Goal: Task Accomplishment & Management: Use online tool/utility

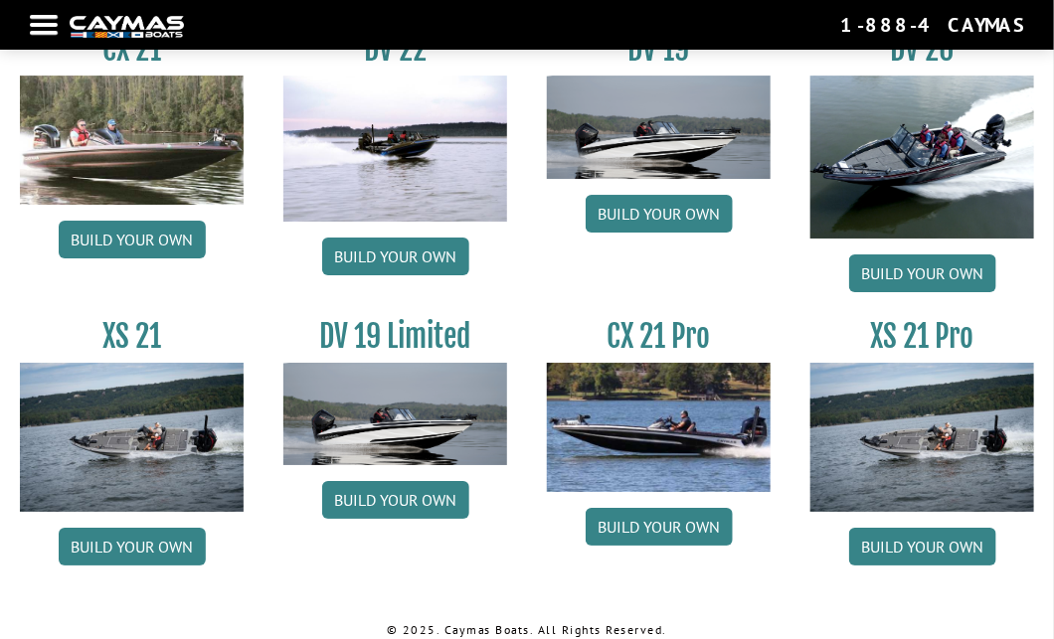
scroll to position [2116, 0]
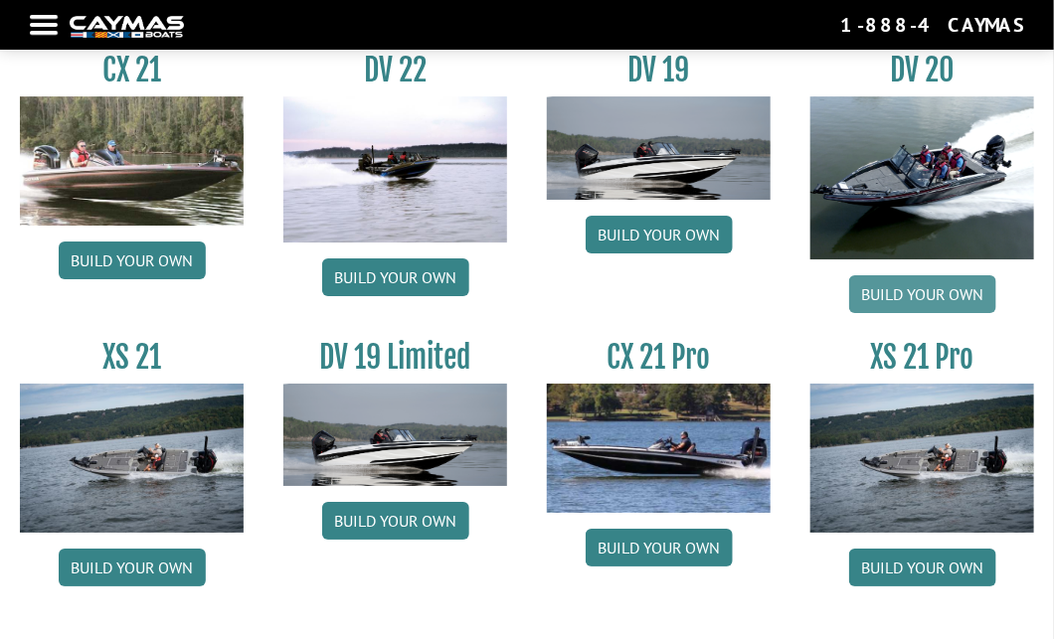
click at [917, 297] on link "Build your own" at bounding box center [922, 294] width 147 height 38
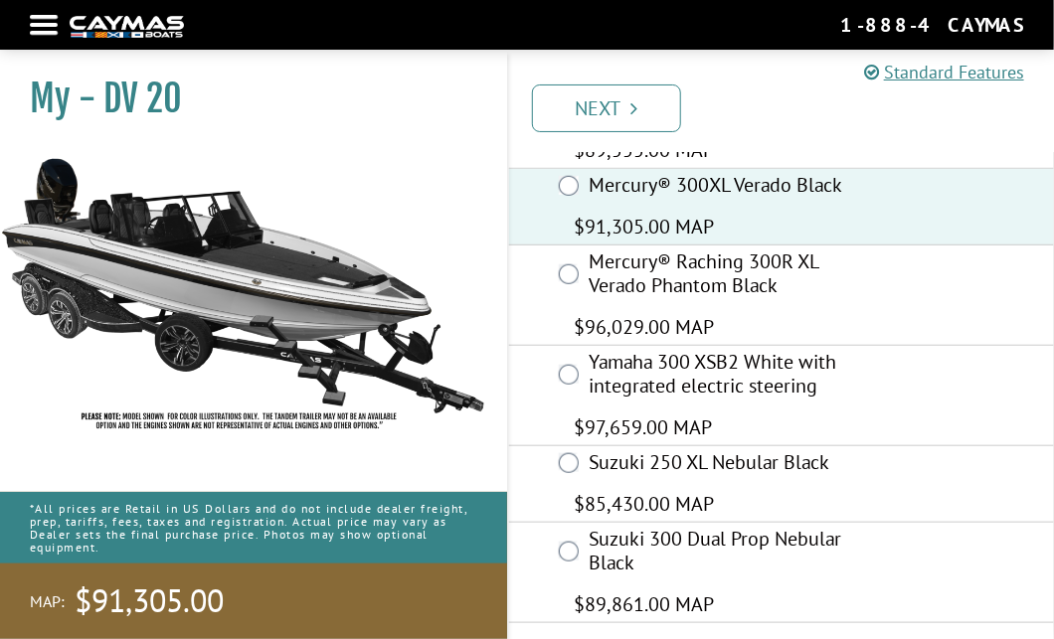
scroll to position [354, 0]
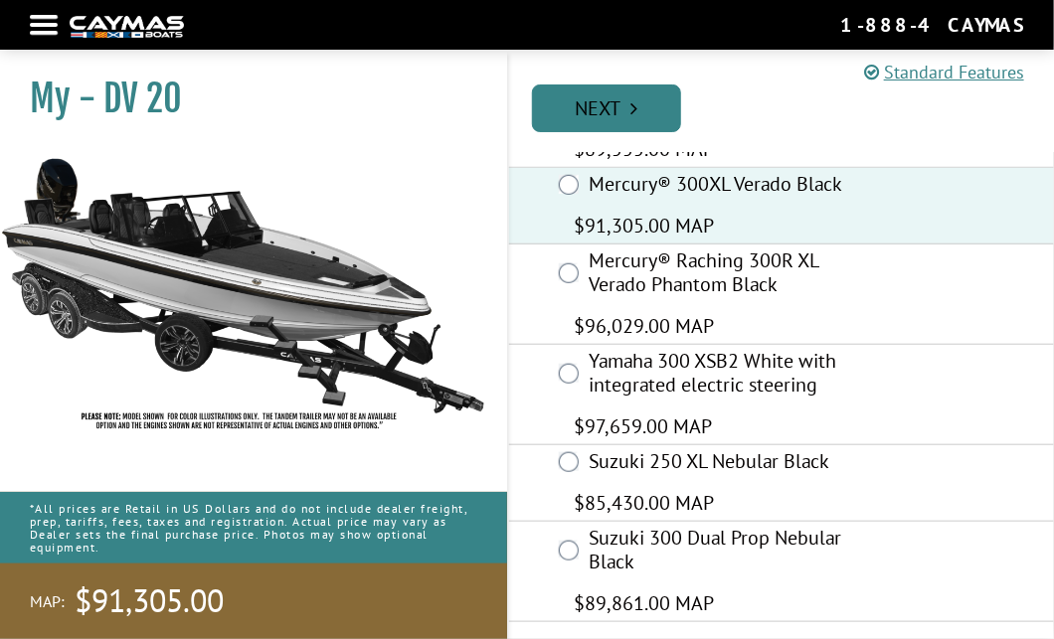
click at [619, 111] on link "Next" at bounding box center [606, 109] width 149 height 48
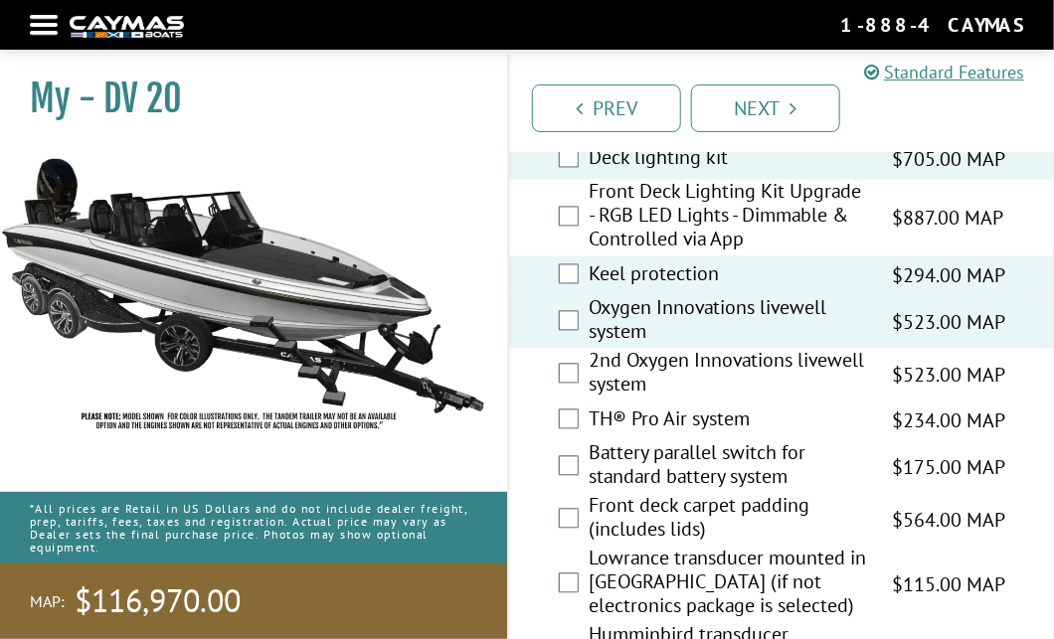
scroll to position [3658, 0]
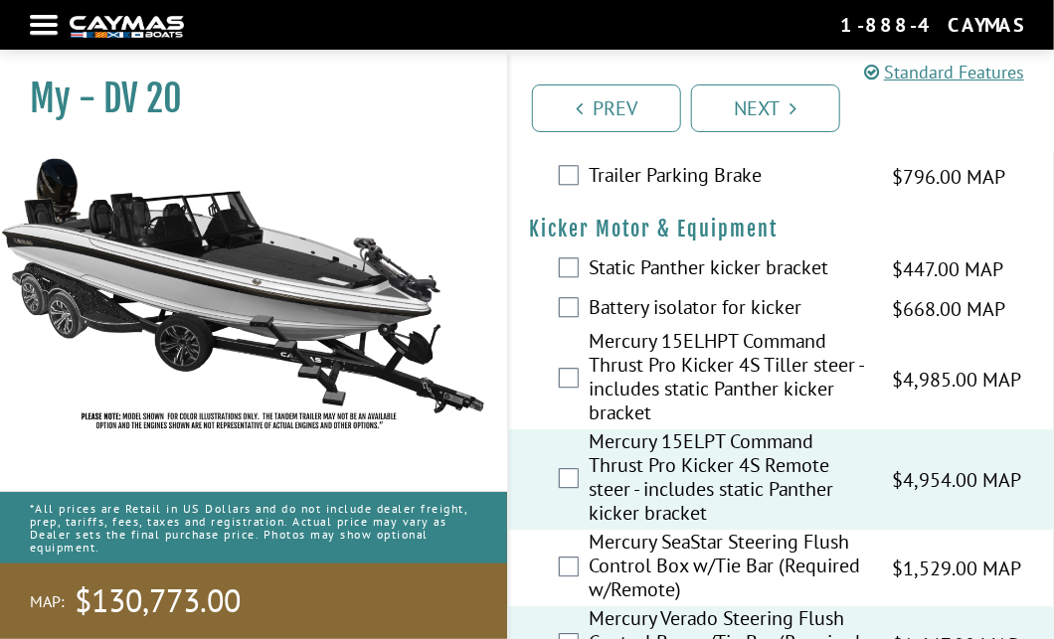
scroll to position [6424, 0]
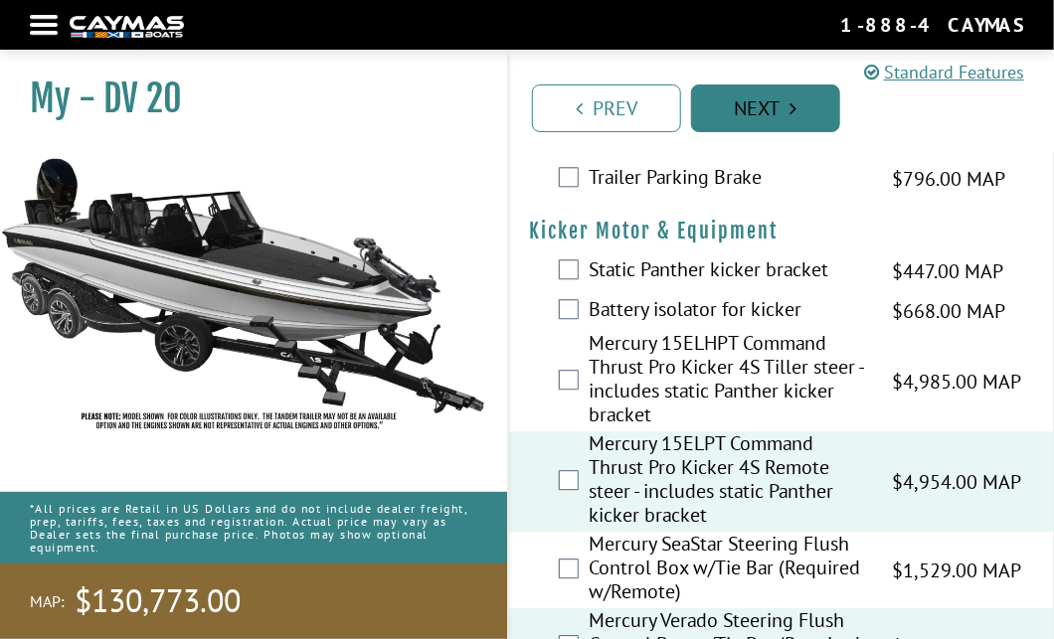
click at [764, 109] on link "Next" at bounding box center [765, 109] width 149 height 48
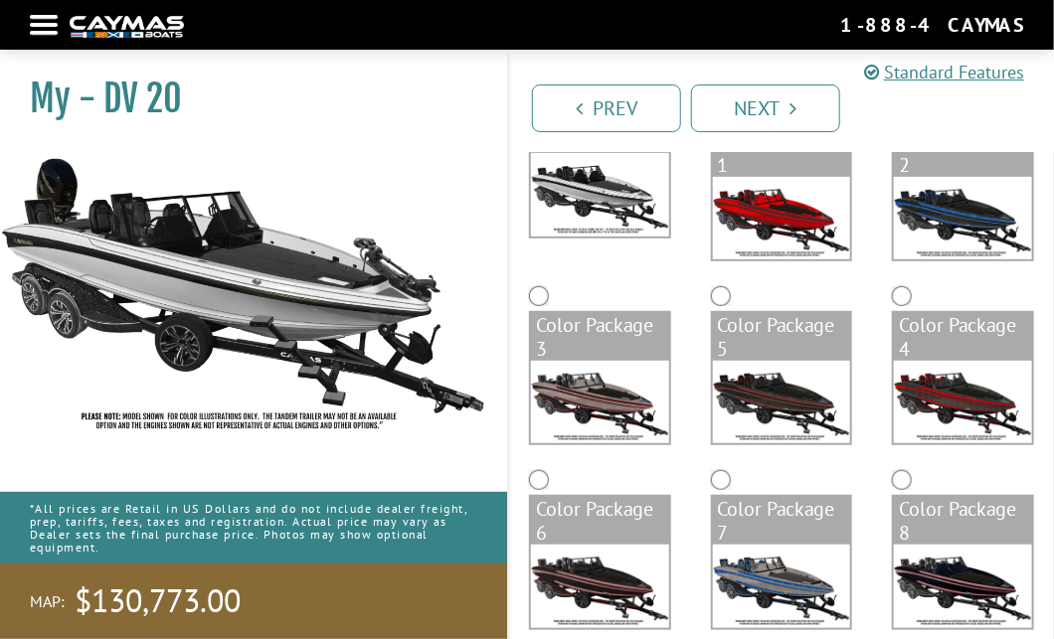
scroll to position [239, 0]
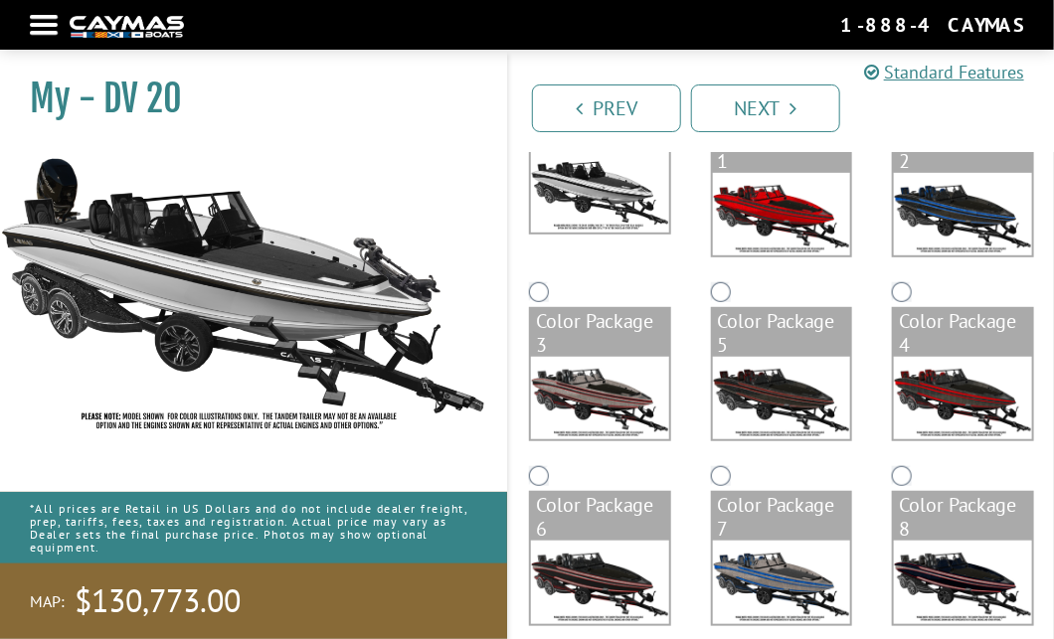
click at [770, 380] on img at bounding box center [782, 398] width 138 height 83
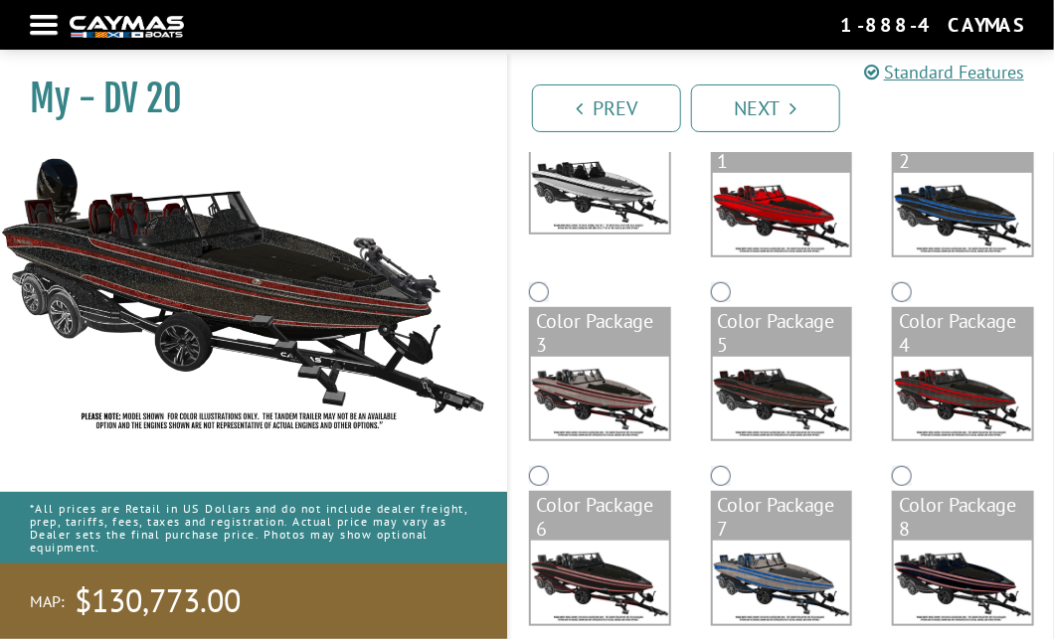
click at [961, 582] on img at bounding box center [963, 582] width 138 height 83
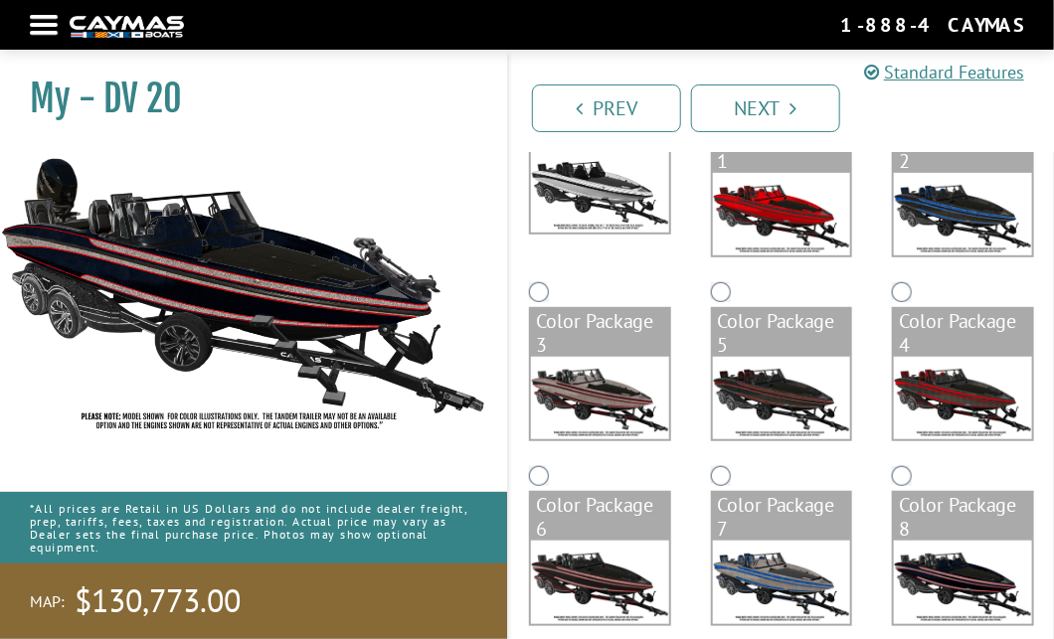
click at [768, 398] on img at bounding box center [782, 398] width 138 height 83
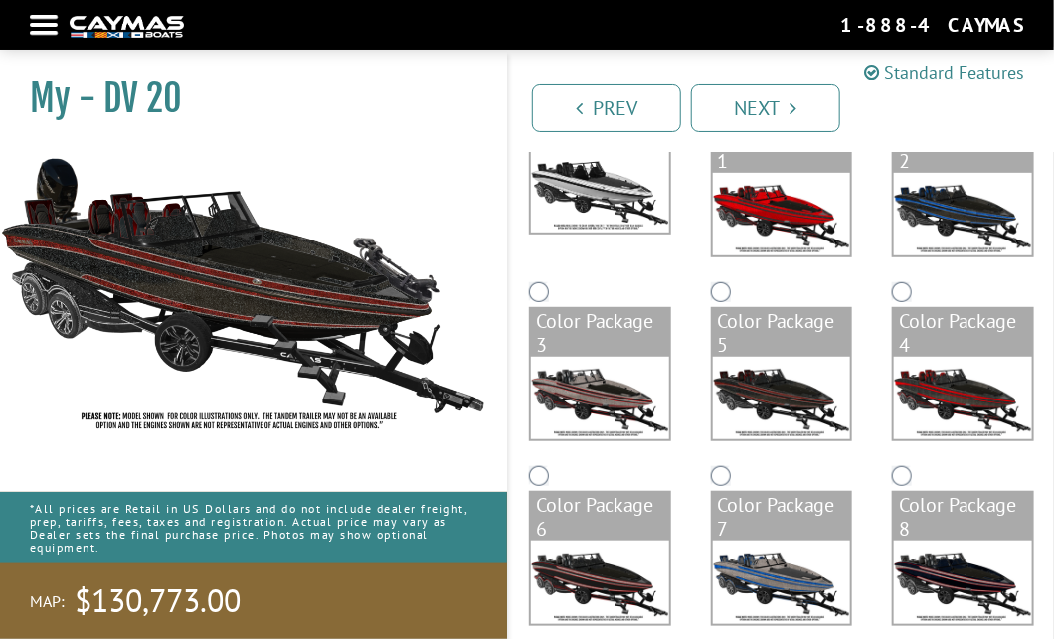
scroll to position [448, 0]
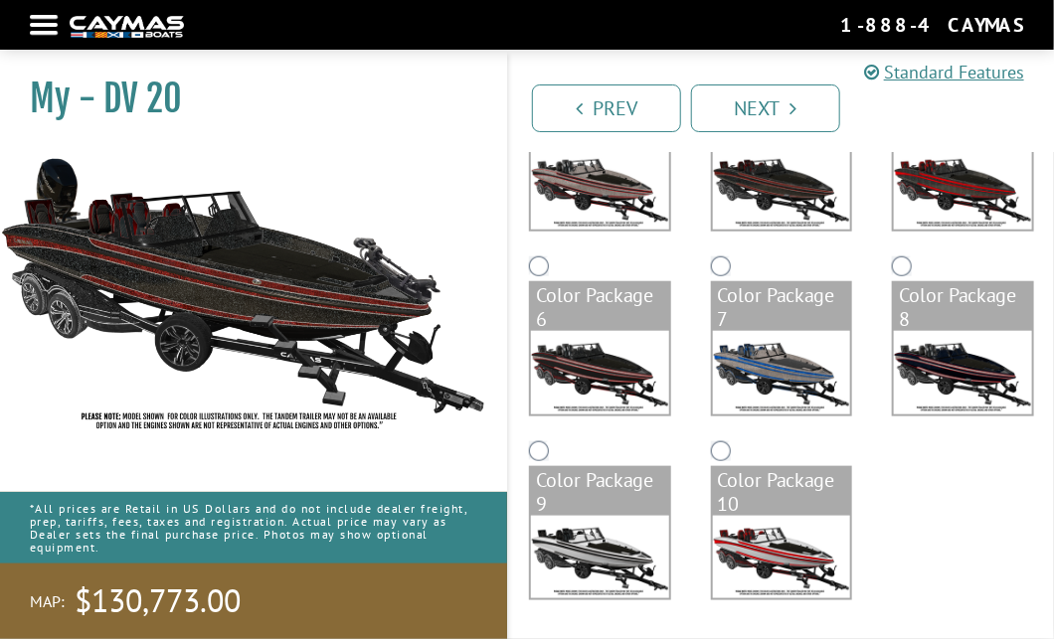
click at [599, 363] on img at bounding box center [600, 372] width 138 height 83
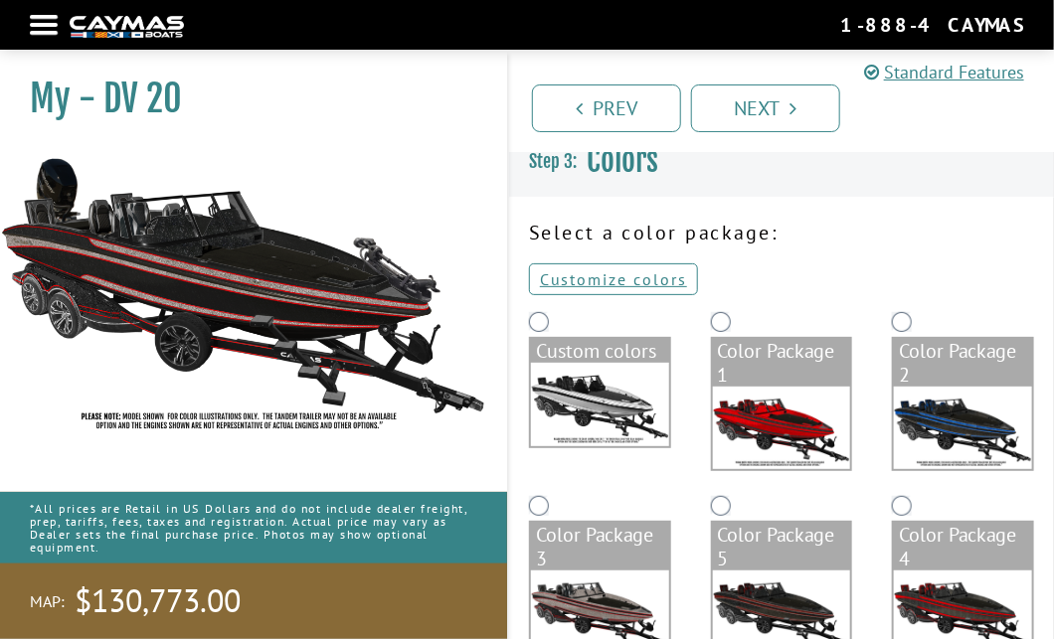
scroll to position [24, 0]
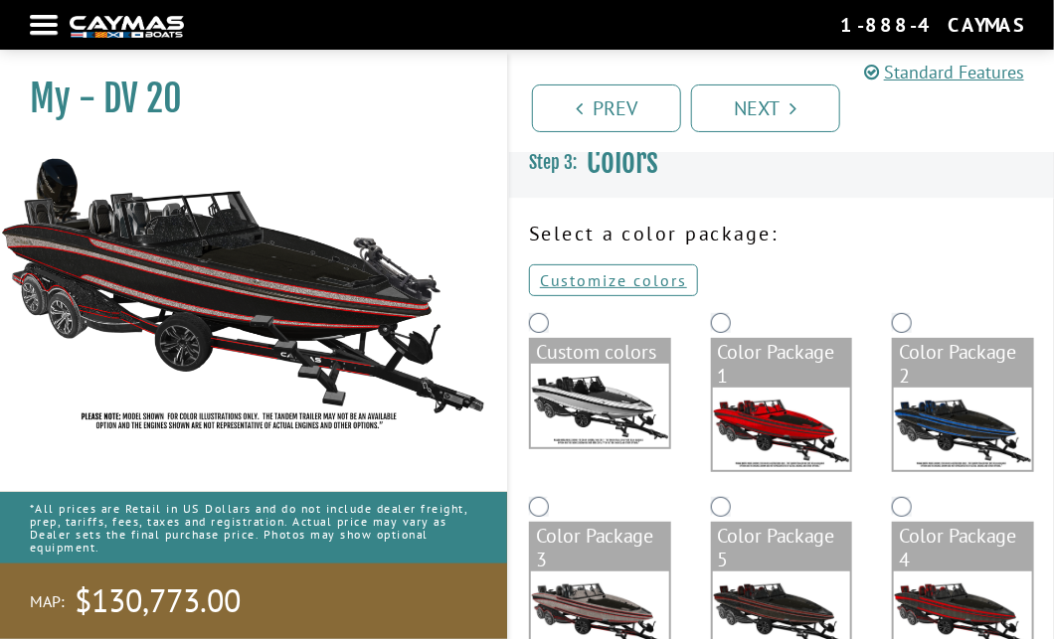
click at [588, 364] on img at bounding box center [600, 406] width 138 height 84
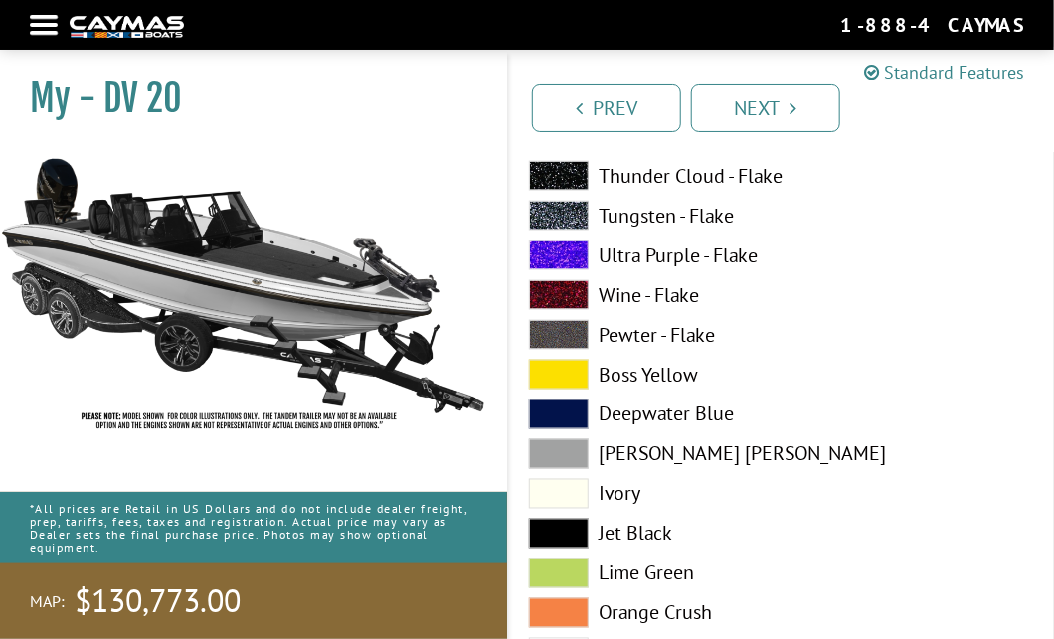
scroll to position [973, 0]
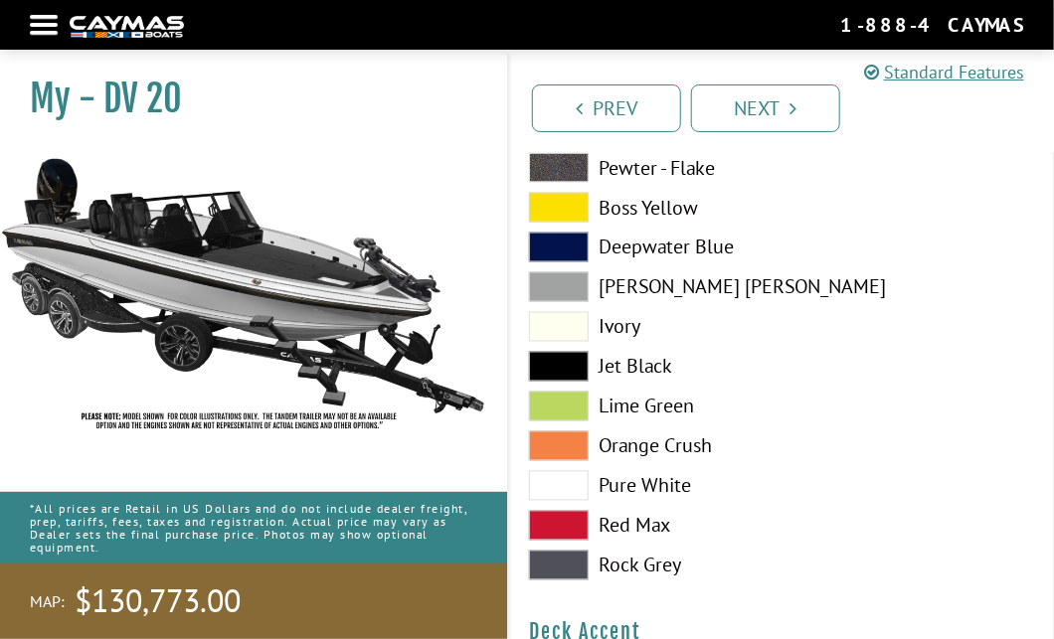
click at [567, 563] on span at bounding box center [559, 566] width 60 height 30
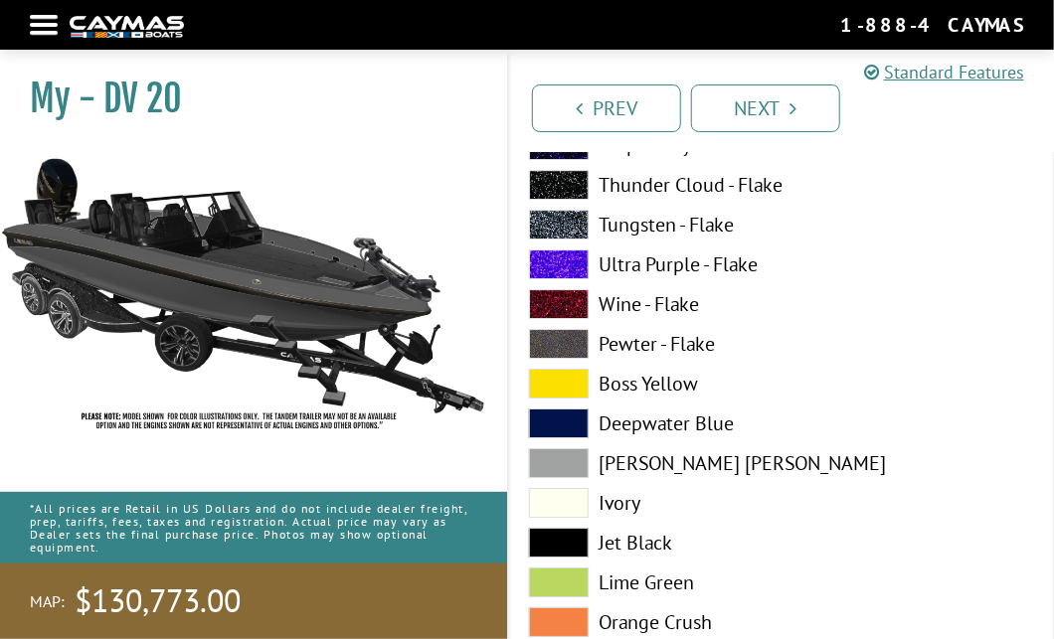
scroll to position [2016, 0]
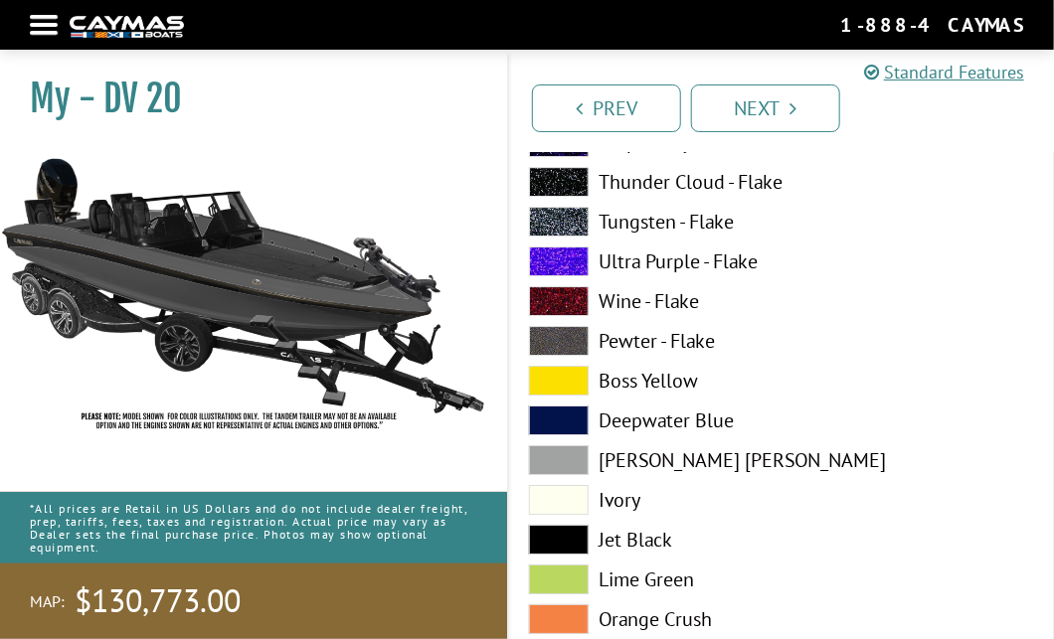
click at [572, 454] on span at bounding box center [559, 460] width 60 height 30
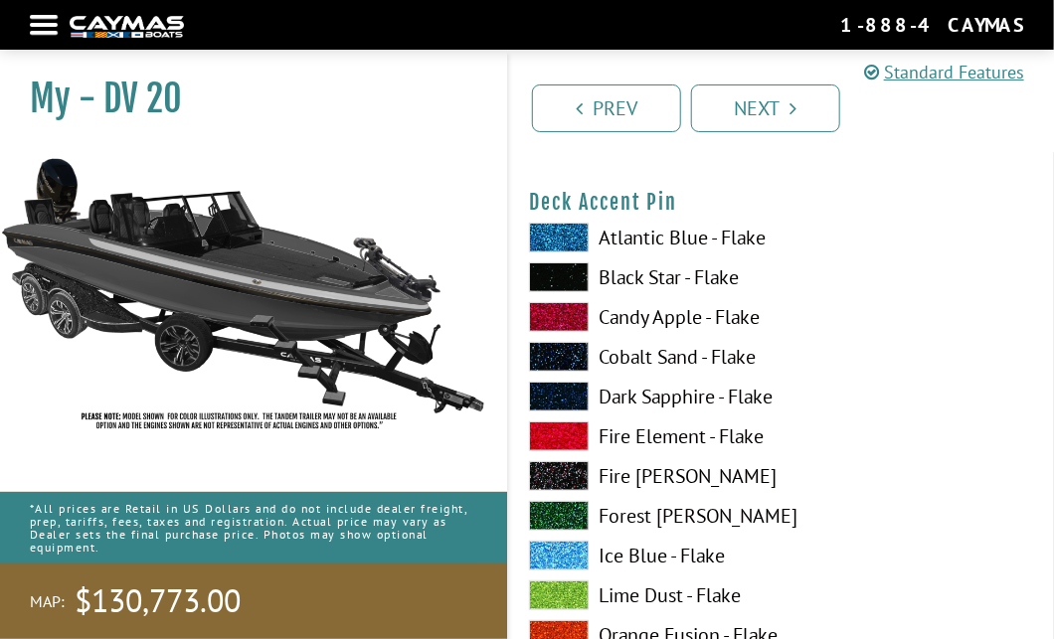
scroll to position [2605, 0]
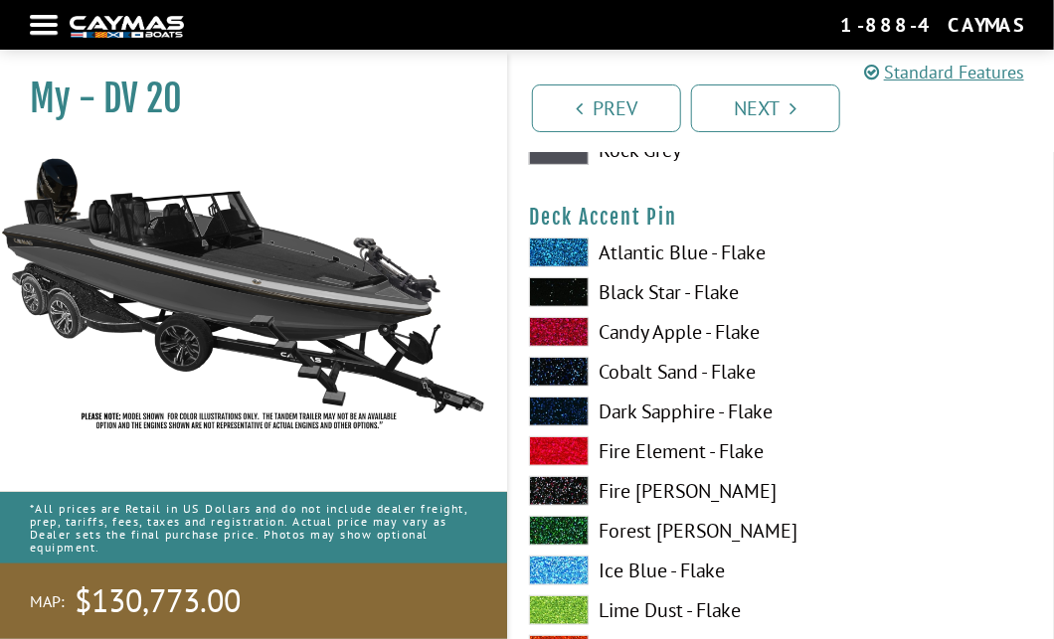
drag, startPoint x: 685, startPoint y: 464, endPoint x: 575, endPoint y: 282, distance: 212.8
click at [575, 282] on span at bounding box center [559, 292] width 60 height 30
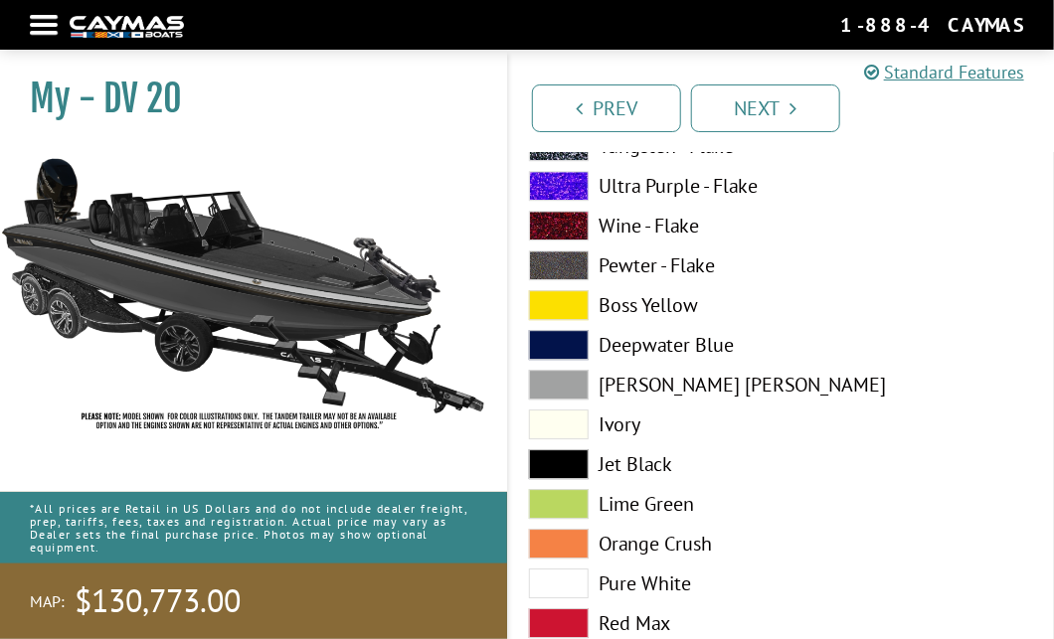
scroll to position [4127, 0]
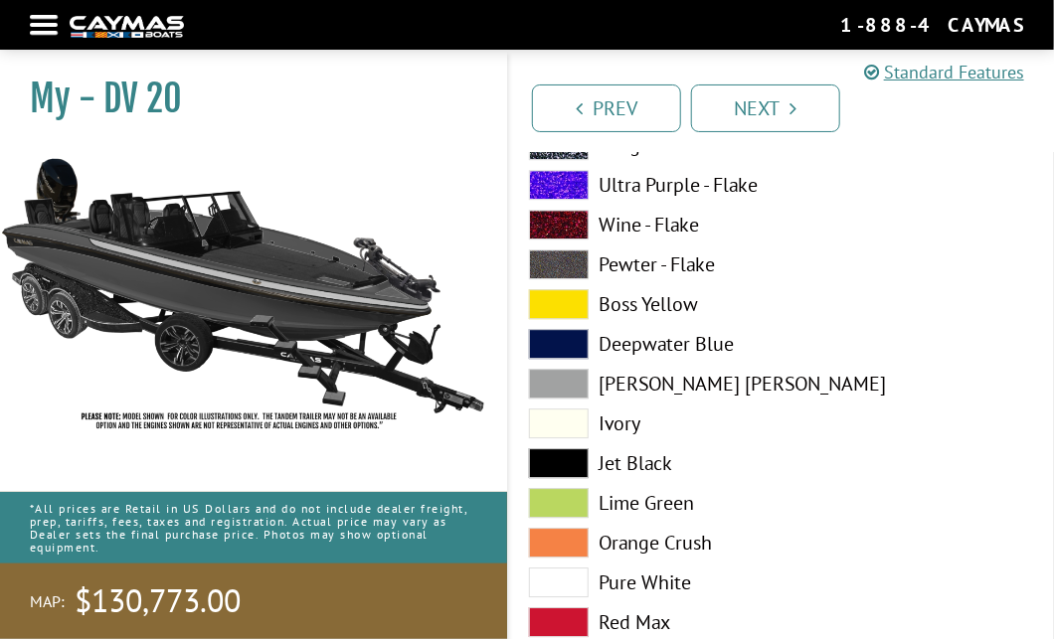
click at [565, 461] on span at bounding box center [559, 463] width 60 height 30
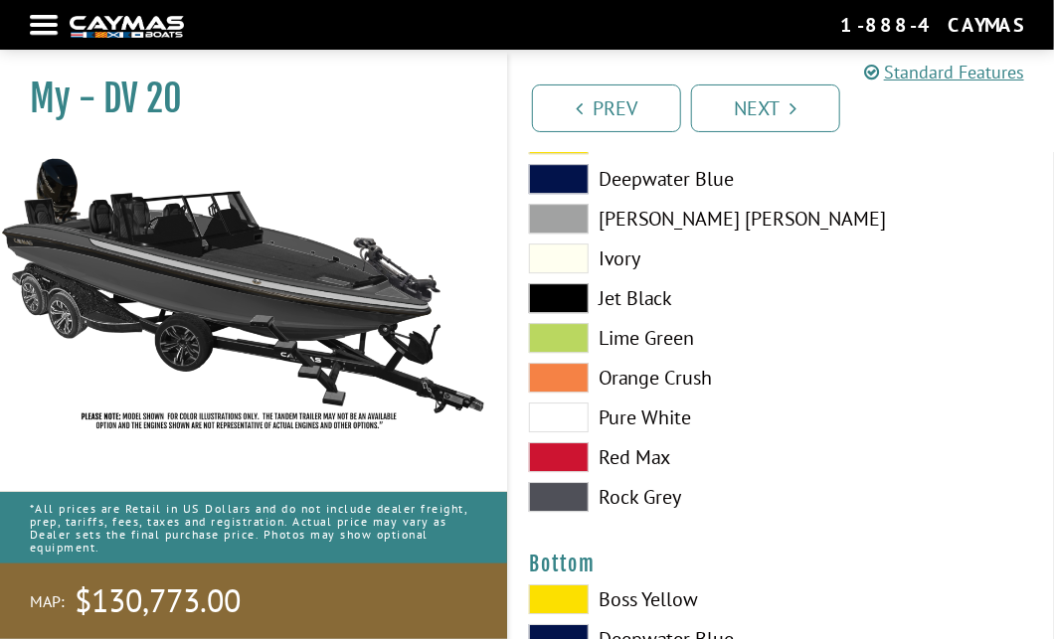
scroll to position [4296, 0]
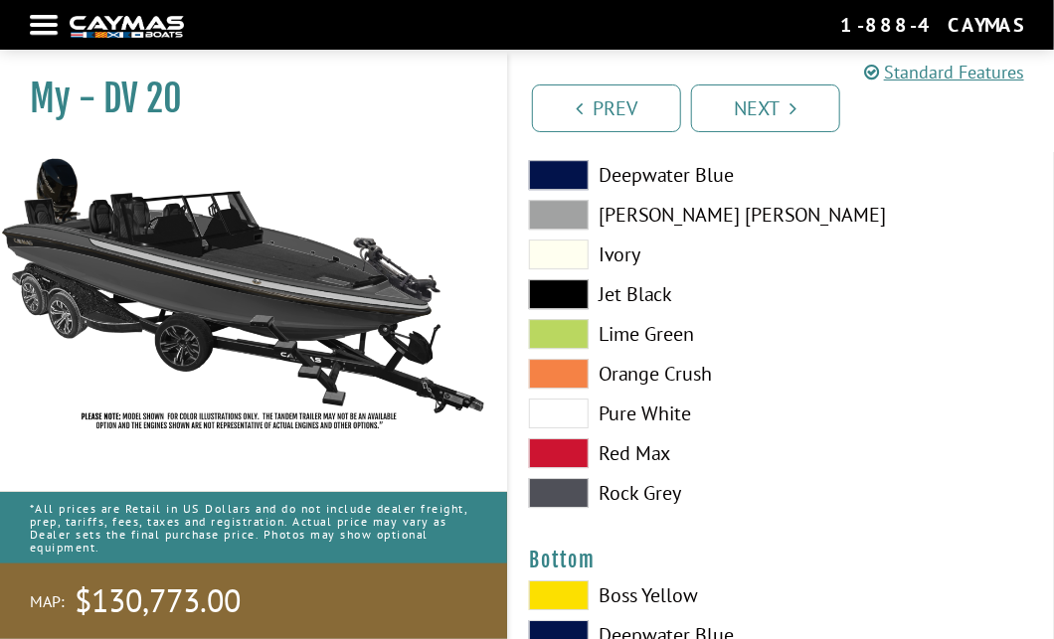
drag, startPoint x: 565, startPoint y: 461, endPoint x: 558, endPoint y: 490, distance: 29.7
click at [558, 490] on span at bounding box center [559, 493] width 60 height 30
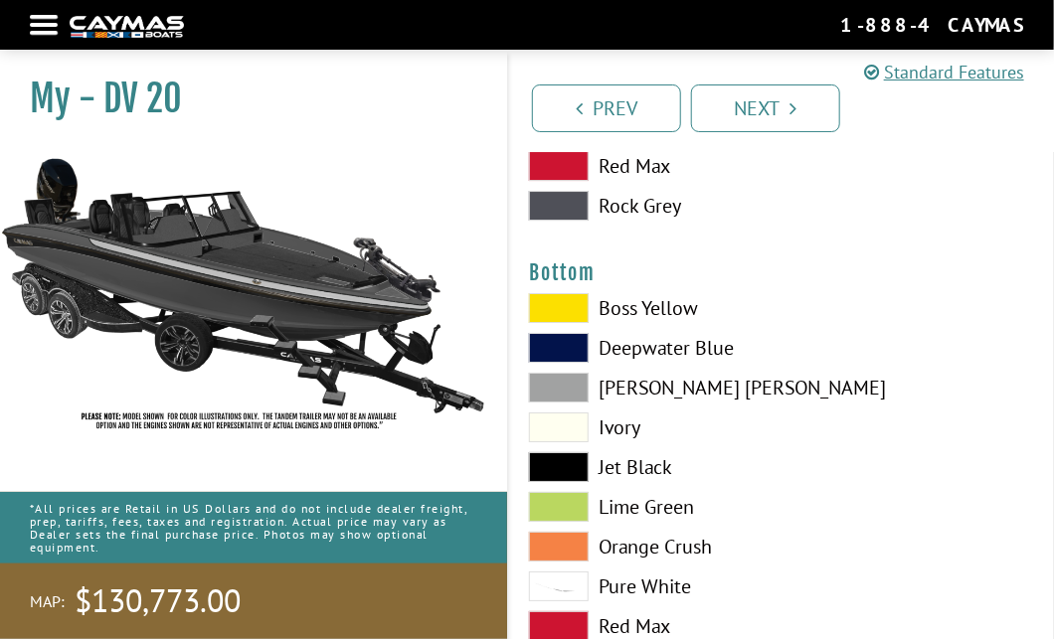
scroll to position [4585, 0]
click at [557, 457] on span at bounding box center [559, 466] width 60 height 30
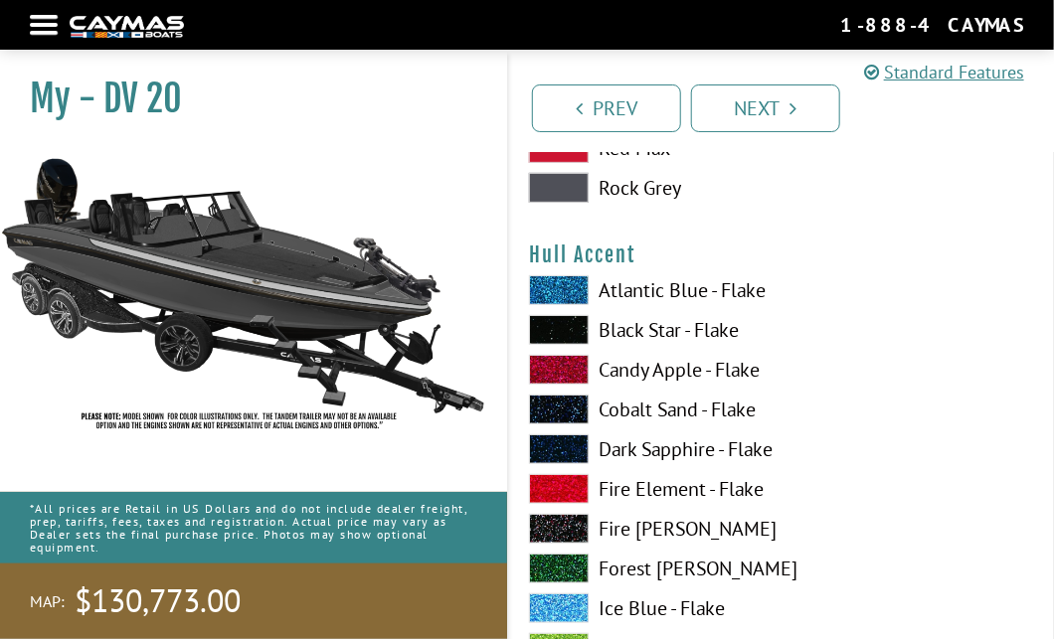
scroll to position [5043, 0]
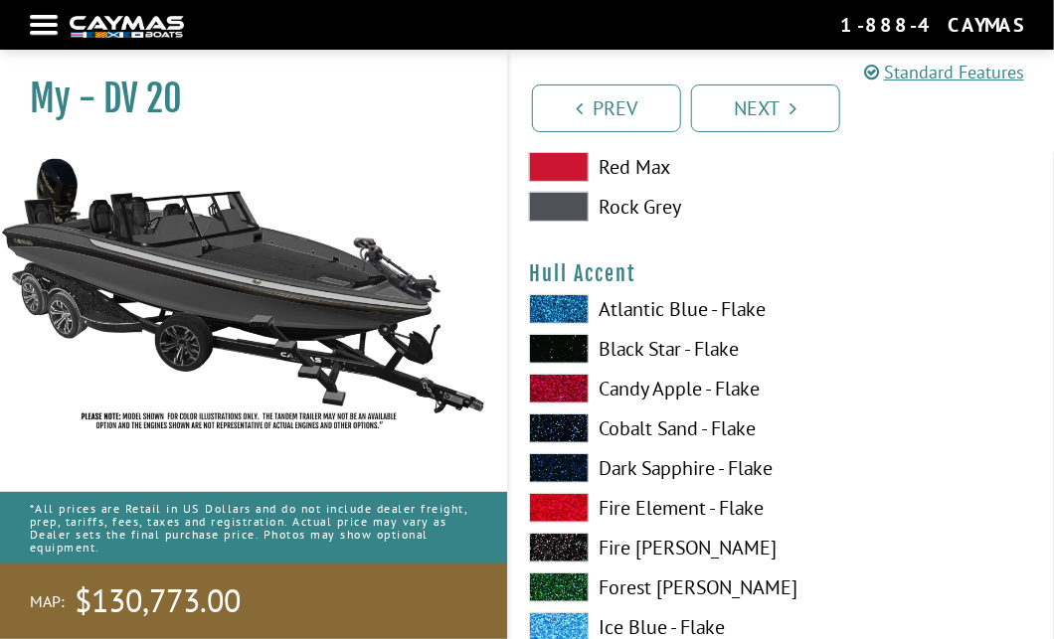
click at [557, 349] on span at bounding box center [559, 349] width 60 height 30
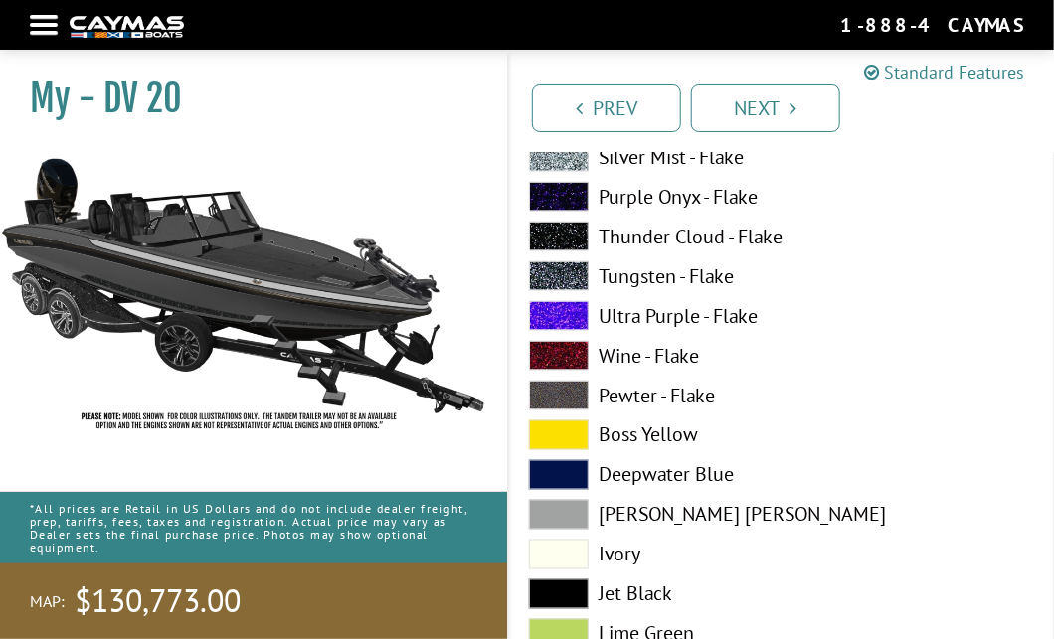
scroll to position [5673, 0]
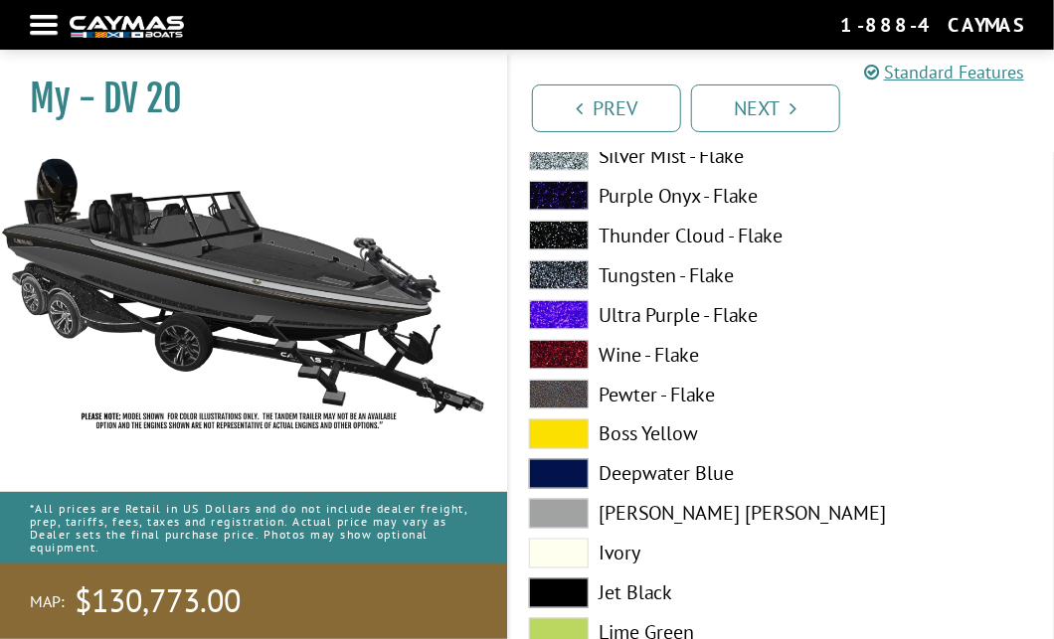
click at [573, 511] on span at bounding box center [559, 514] width 60 height 30
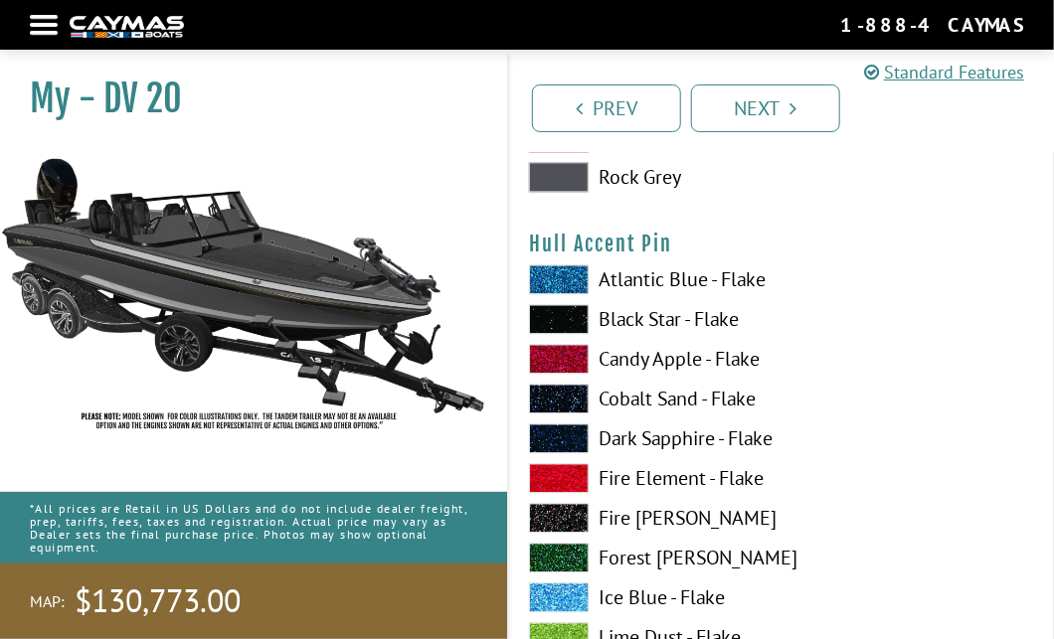
scroll to position [6286, 0]
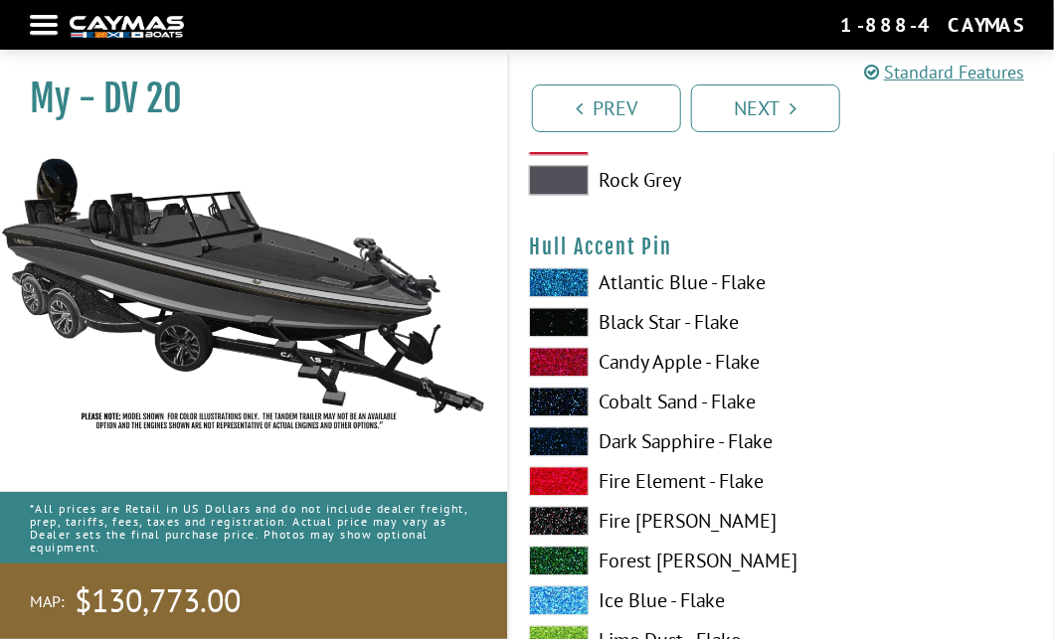
click at [566, 318] on span at bounding box center [559, 322] width 60 height 30
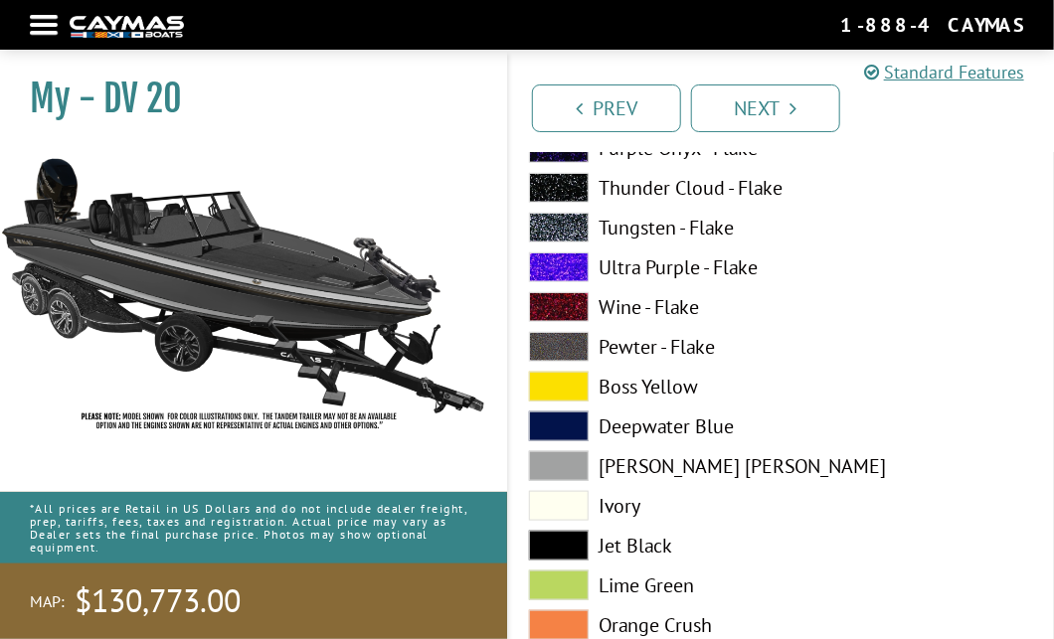
scroll to position [7758, 0]
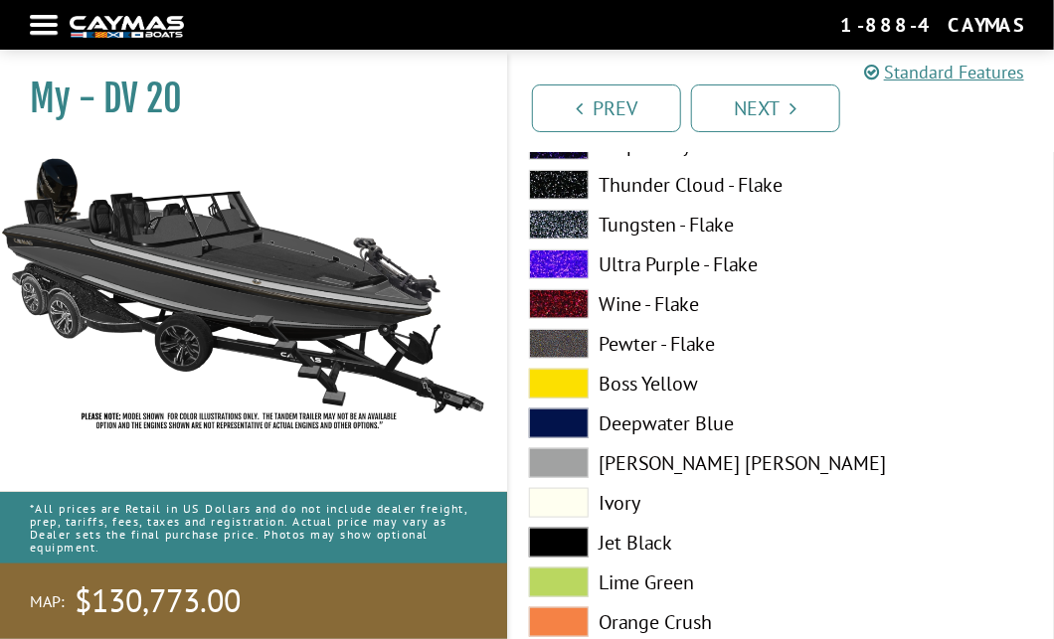
click at [573, 454] on span at bounding box center [559, 463] width 60 height 30
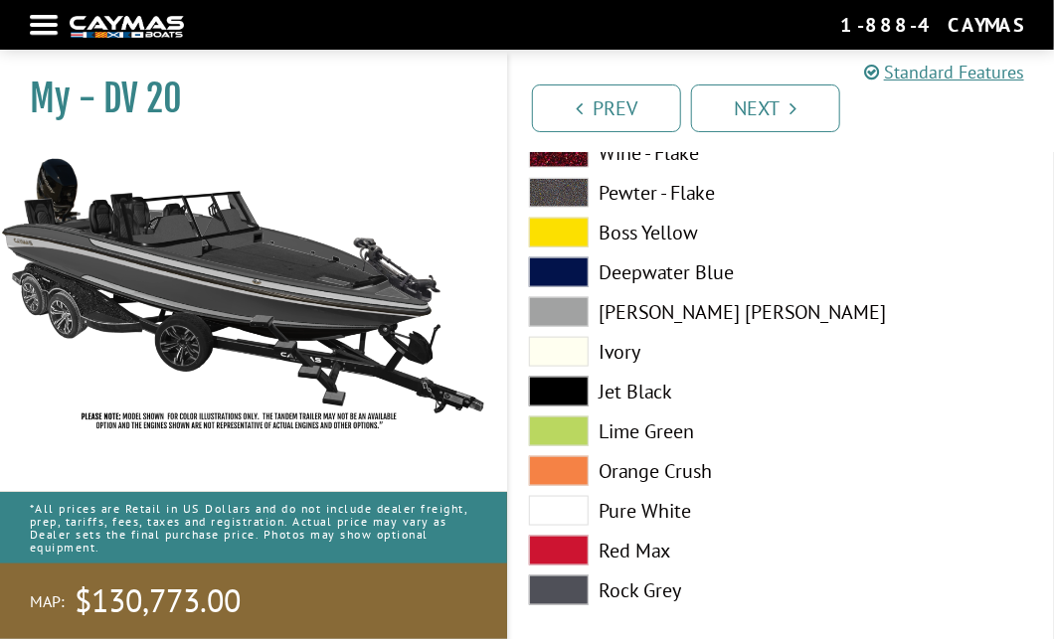
scroll to position [7911, 0]
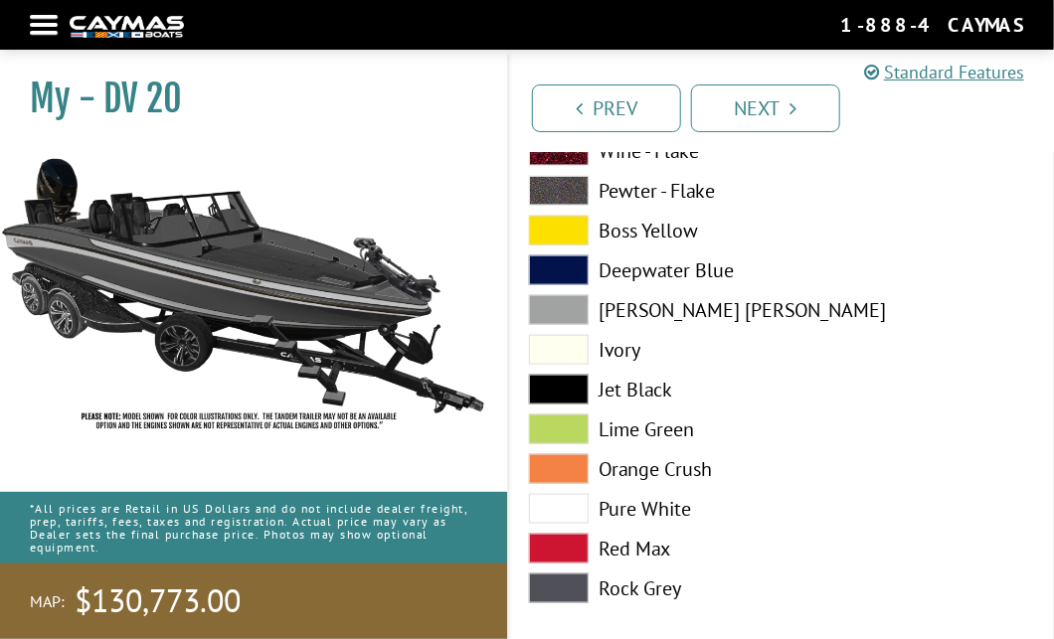
click at [572, 390] on span at bounding box center [559, 390] width 60 height 30
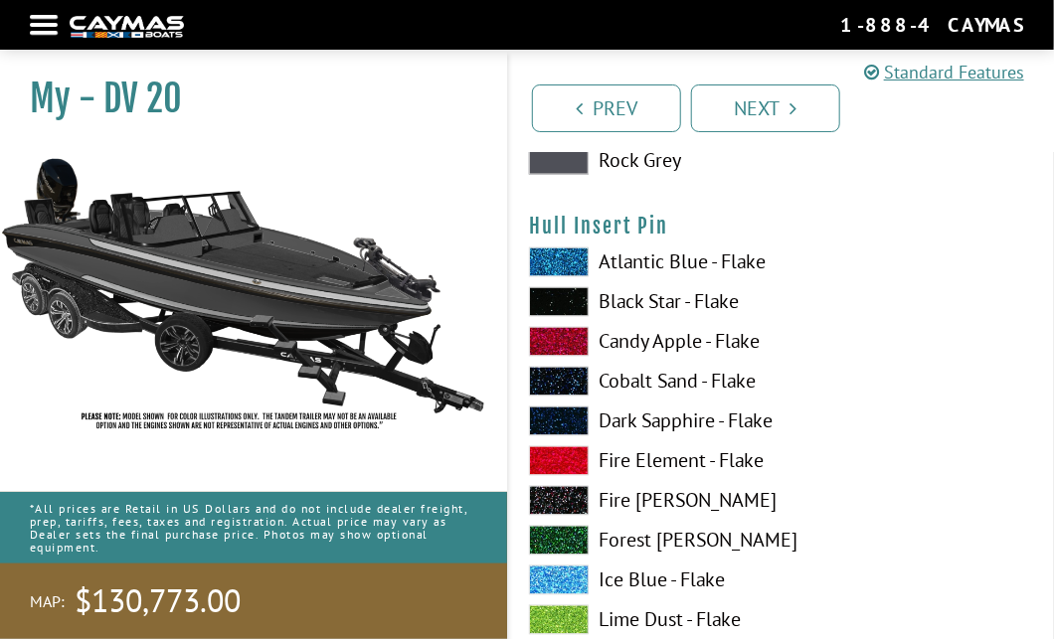
scroll to position [8335, 0]
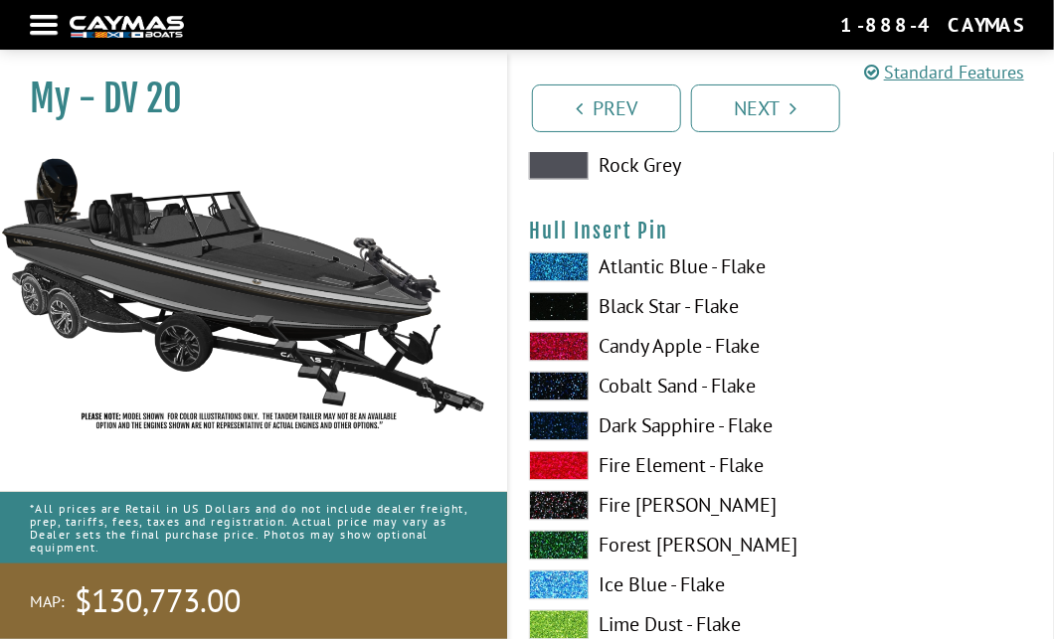
click at [573, 306] on span at bounding box center [559, 307] width 60 height 30
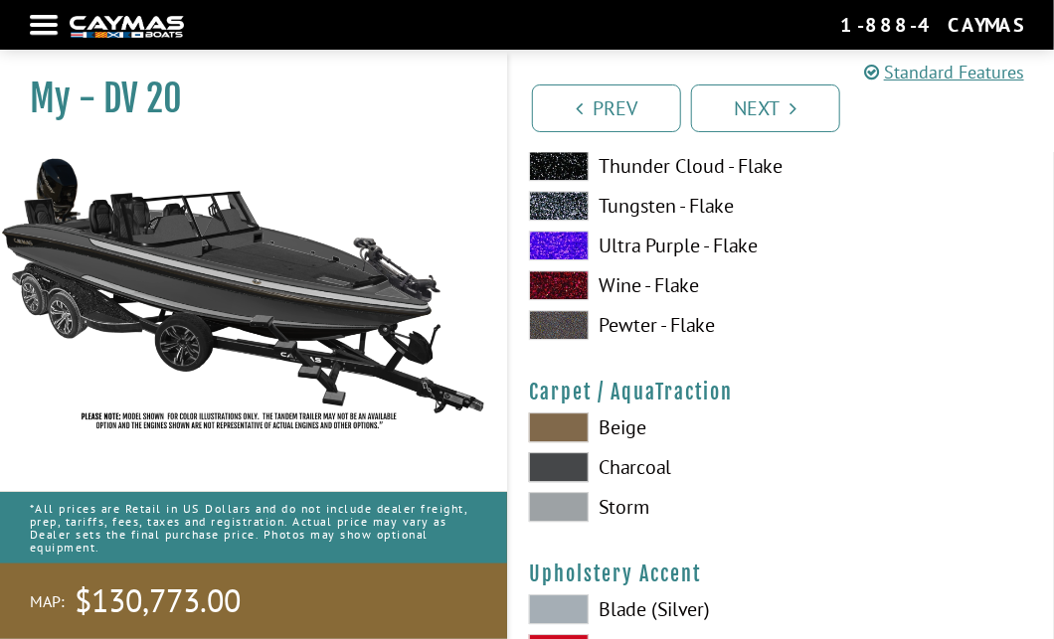
scroll to position [8991, 0]
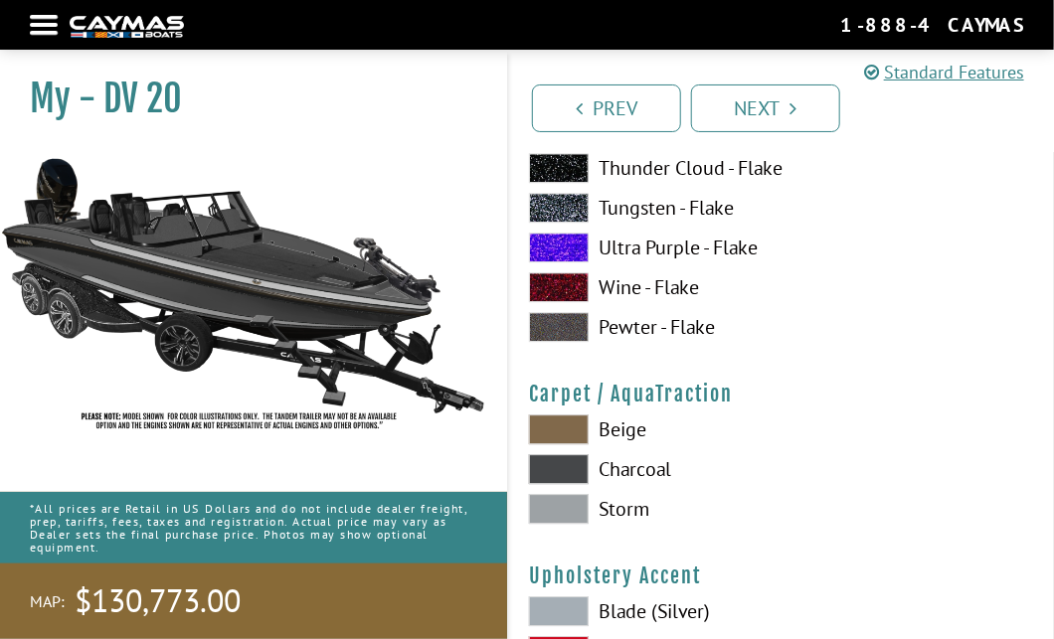
click at [558, 464] on span at bounding box center [559, 469] width 60 height 30
click at [573, 508] on span at bounding box center [559, 509] width 60 height 30
click at [574, 464] on span at bounding box center [559, 469] width 60 height 30
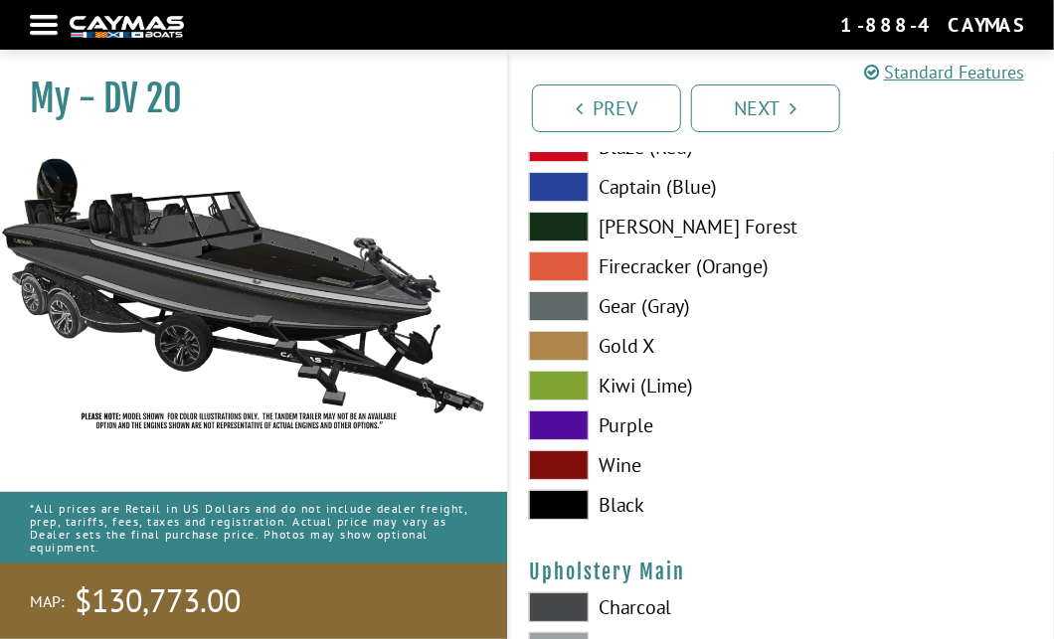
scroll to position [9499, 0]
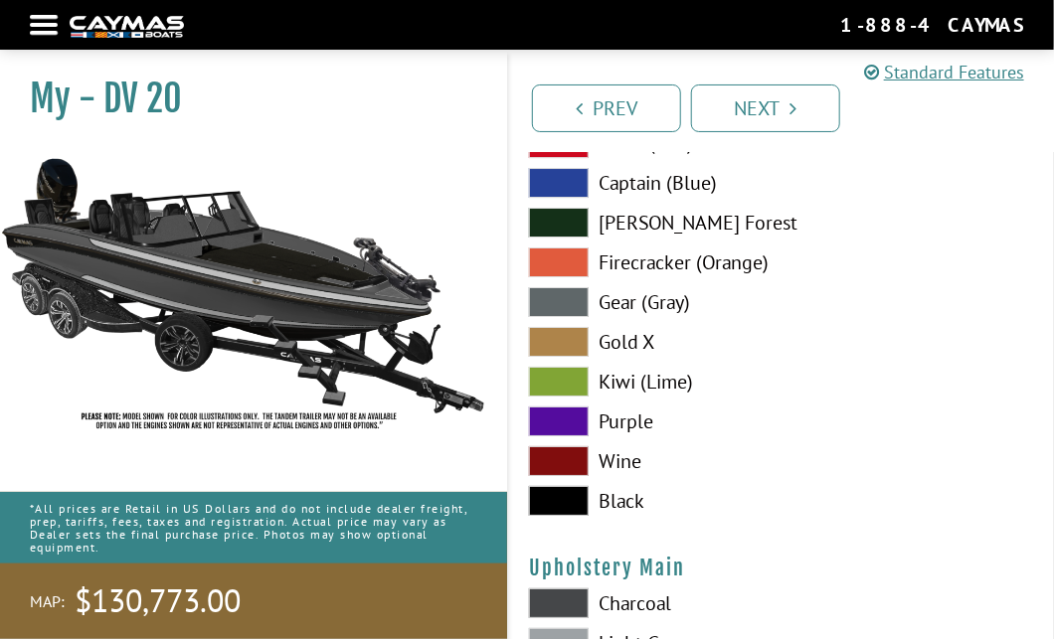
click at [555, 500] on span at bounding box center [559, 501] width 60 height 30
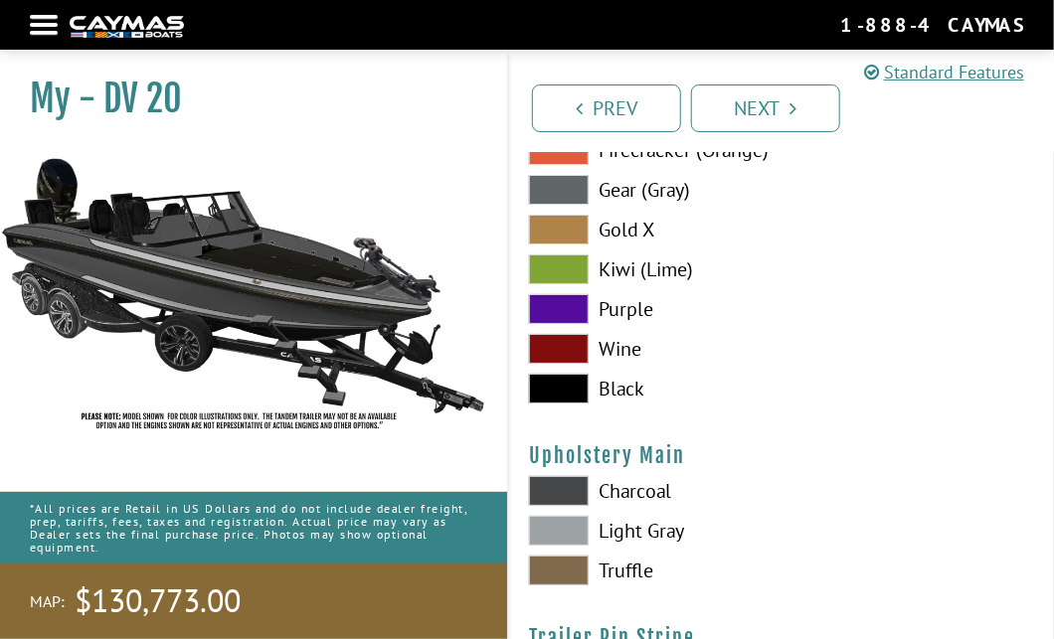
scroll to position [9613, 0]
click at [568, 523] on span at bounding box center [559, 530] width 60 height 30
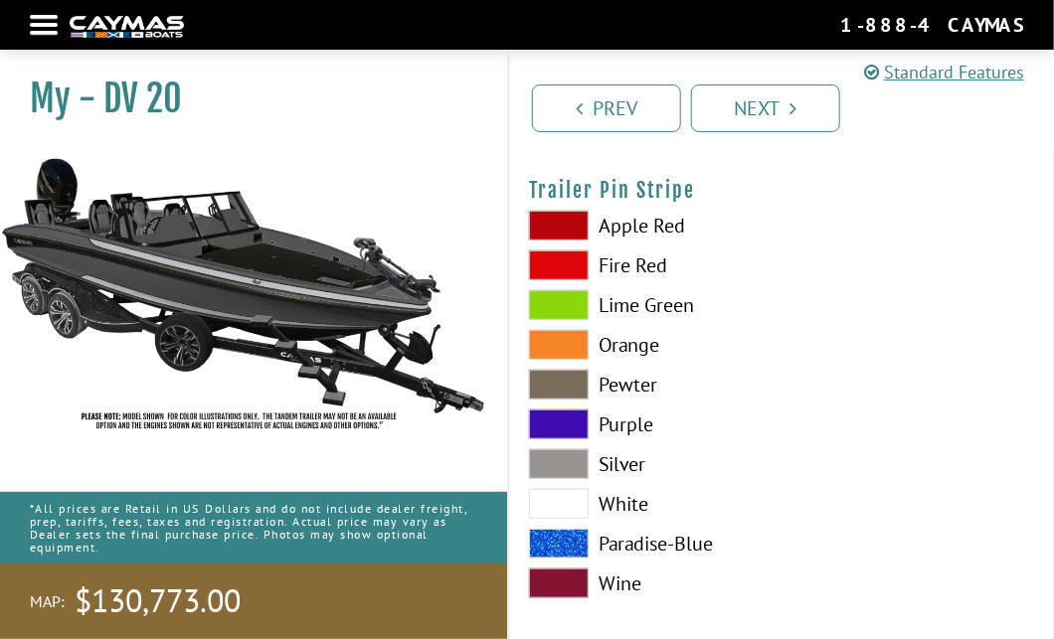
scroll to position [10059, 0]
click at [561, 501] on span at bounding box center [559, 504] width 60 height 30
click at [563, 502] on span at bounding box center [559, 504] width 60 height 30
click at [567, 454] on span at bounding box center [559, 464] width 60 height 30
click at [565, 454] on span at bounding box center [559, 464] width 60 height 30
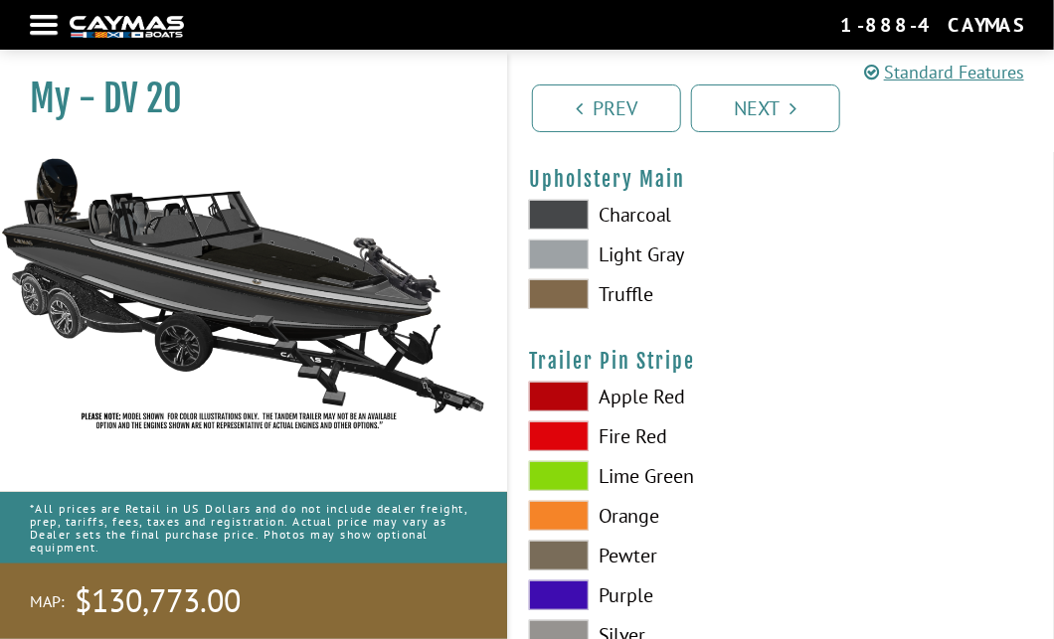
scroll to position [10075, 0]
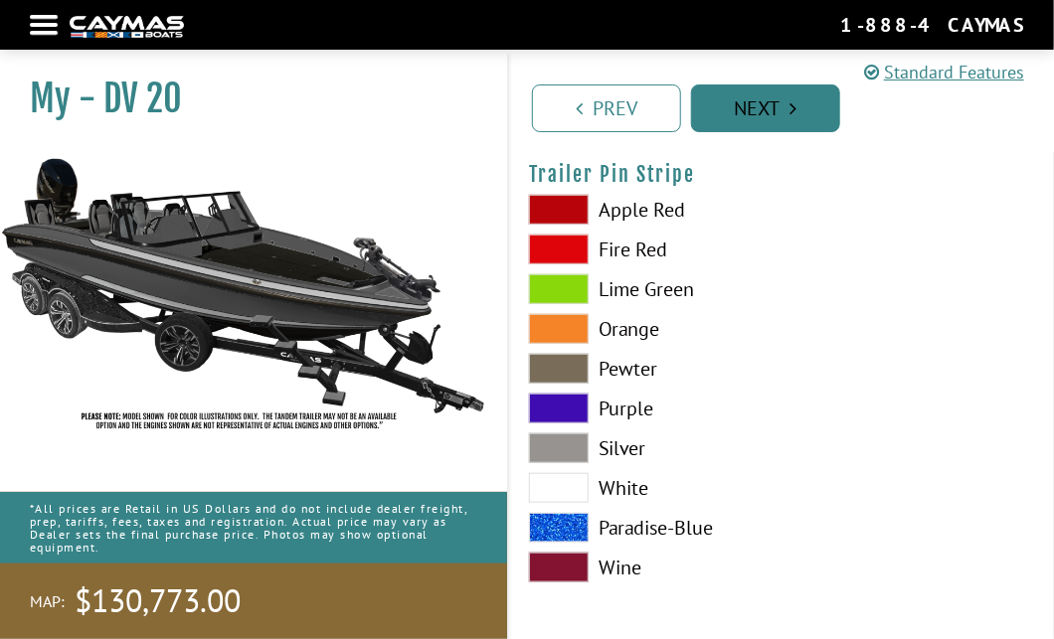
click at [782, 104] on link "Next" at bounding box center [765, 109] width 149 height 48
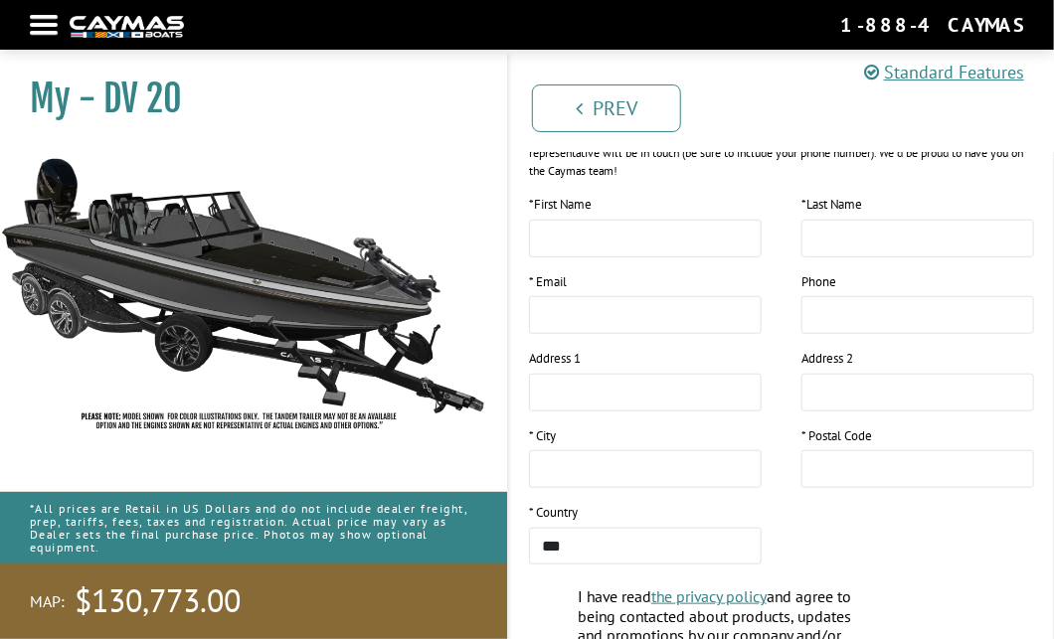
scroll to position [0, 0]
